Goal: Task Accomplishment & Management: Manage account settings

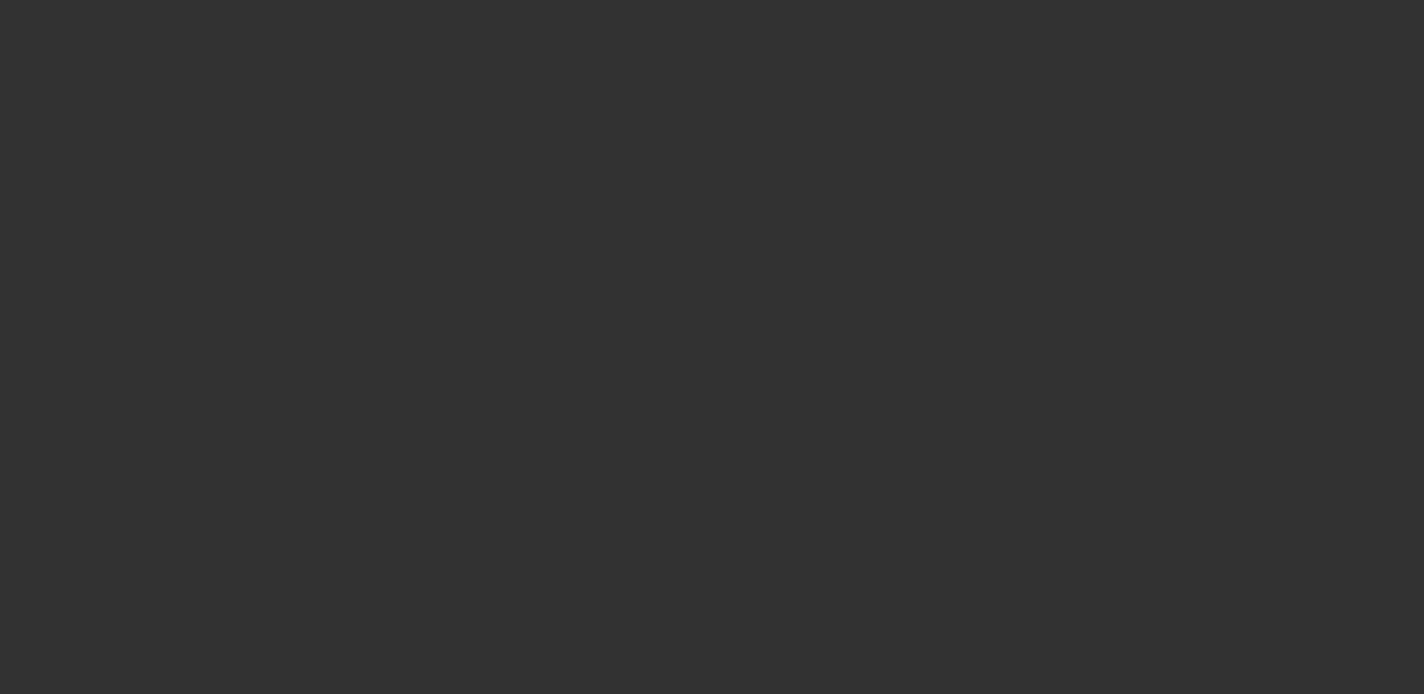
select select "3"
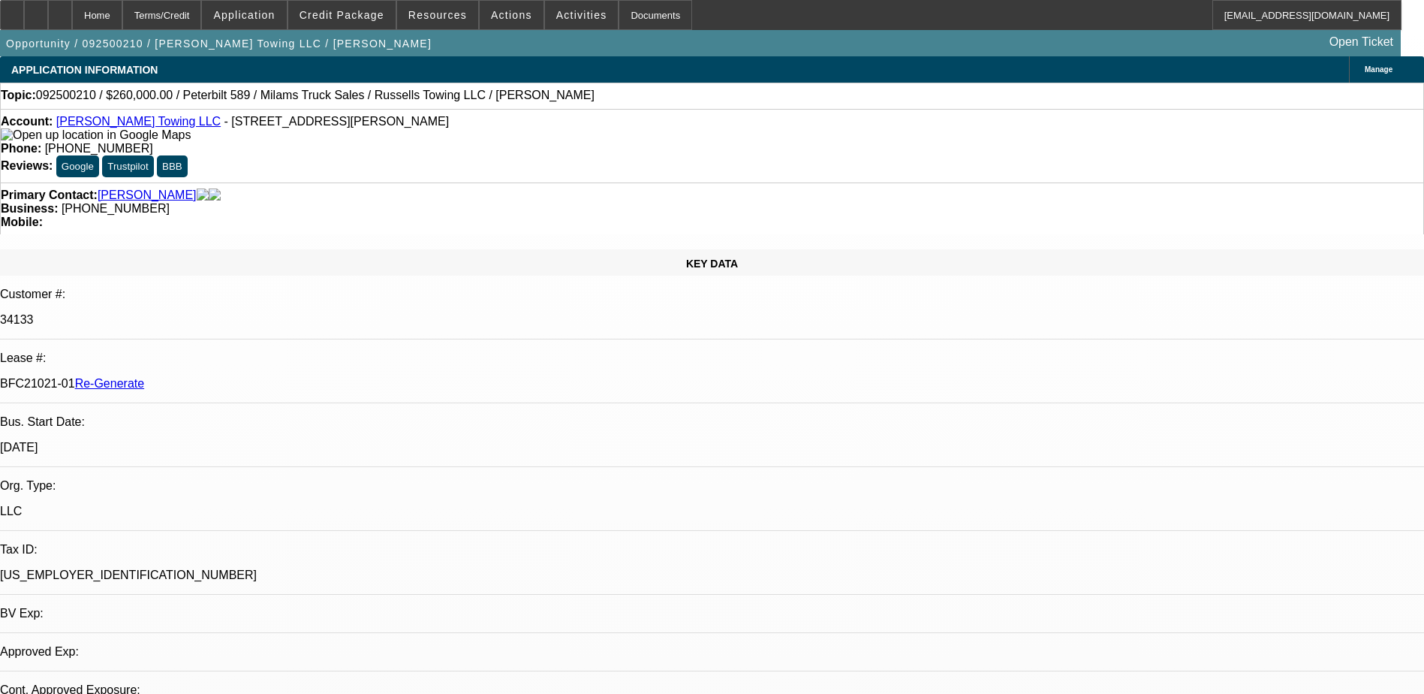
select select "0"
select select "3"
select select "0"
select select "6"
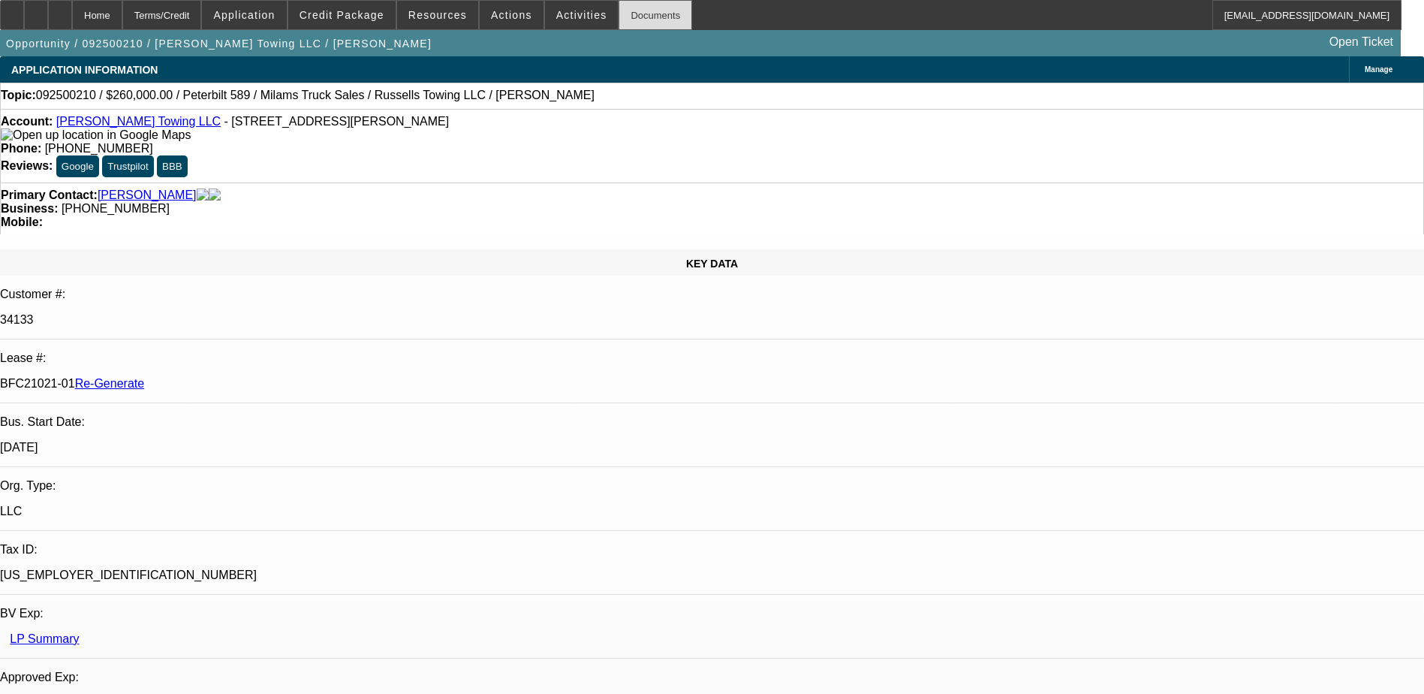
click at [637, 16] on div "Documents" at bounding box center [656, 15] width 74 height 30
click at [365, 11] on span "Credit Package" at bounding box center [342, 15] width 85 height 12
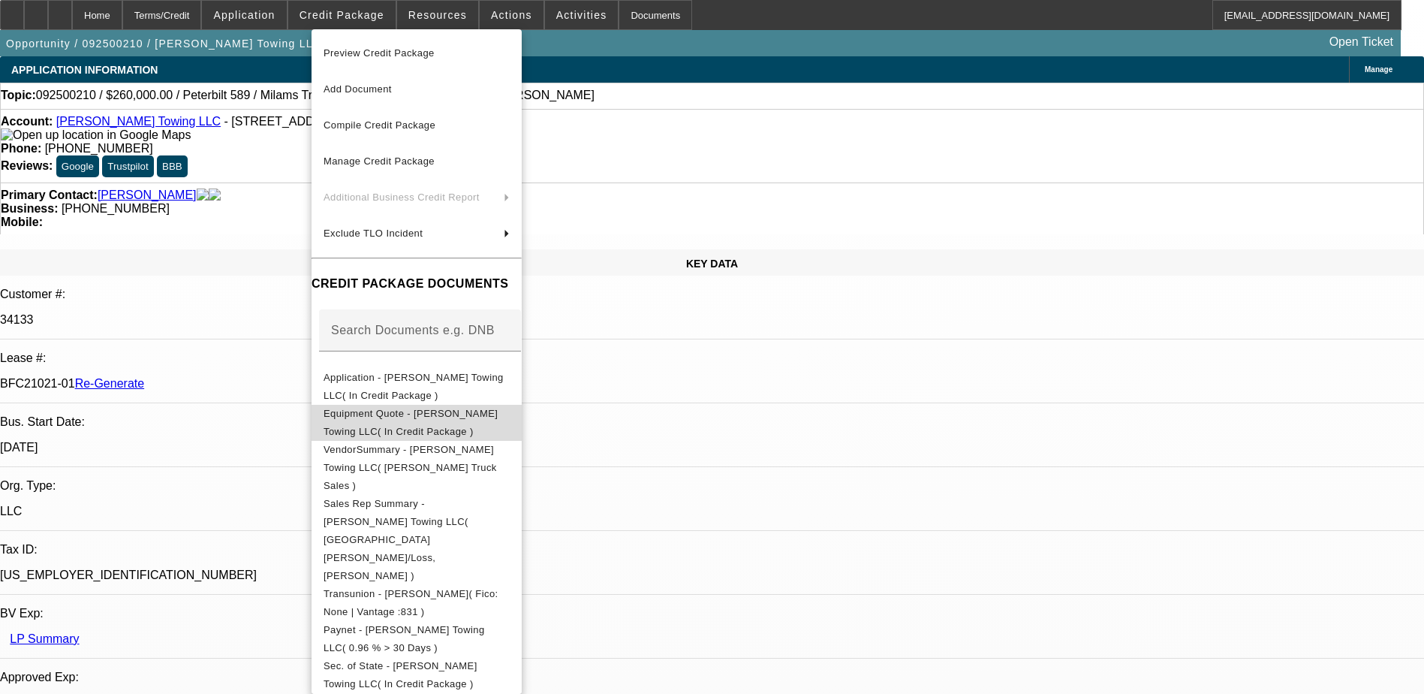
click at [386, 415] on span "Equipment Quote - [PERSON_NAME] Towing LLC( In Credit Package )" at bounding box center [411, 422] width 174 height 29
